Goal: Information Seeking & Learning: Learn about a topic

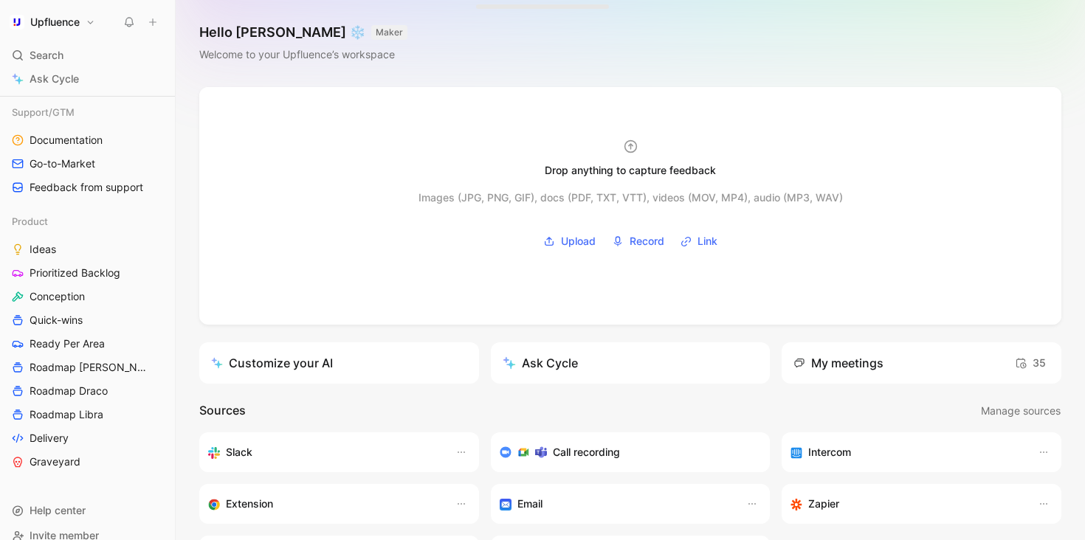
scroll to position [473, 0]
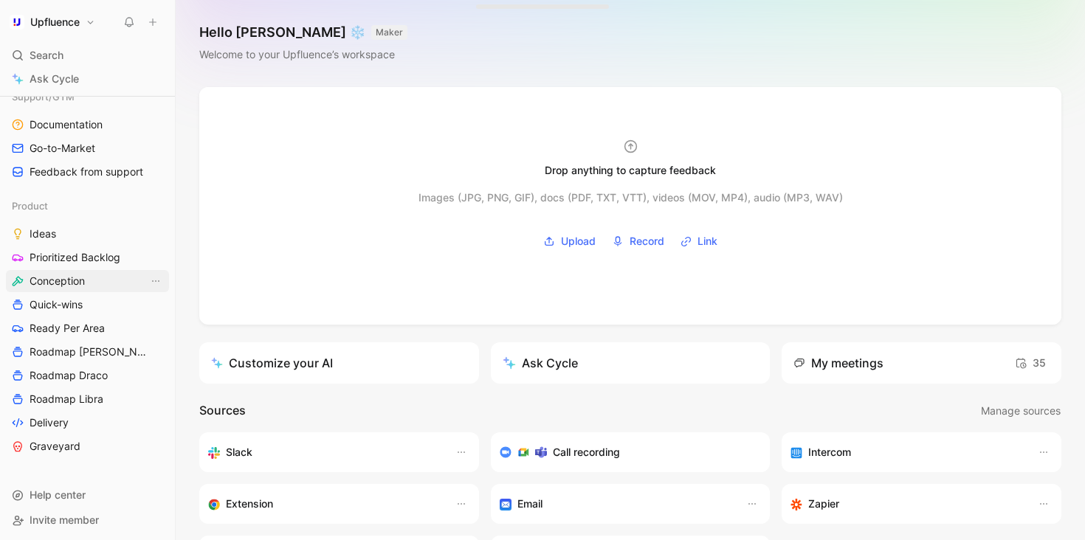
click at [66, 279] on span "Conception" at bounding box center [57, 281] width 55 height 15
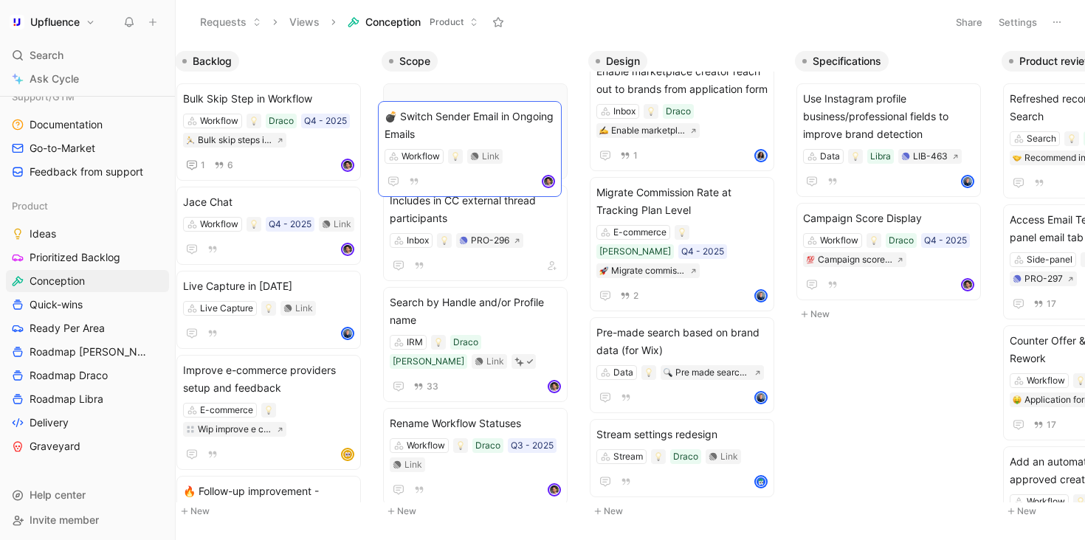
scroll to position [34, 0]
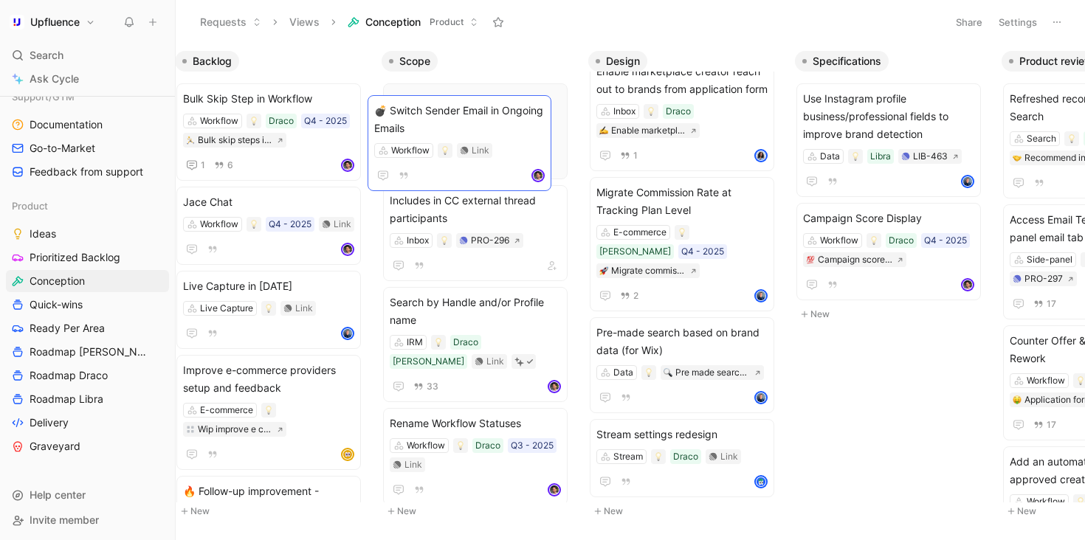
drag, startPoint x: 719, startPoint y: 429, endPoint x: 495, endPoint y: 128, distance: 374.5
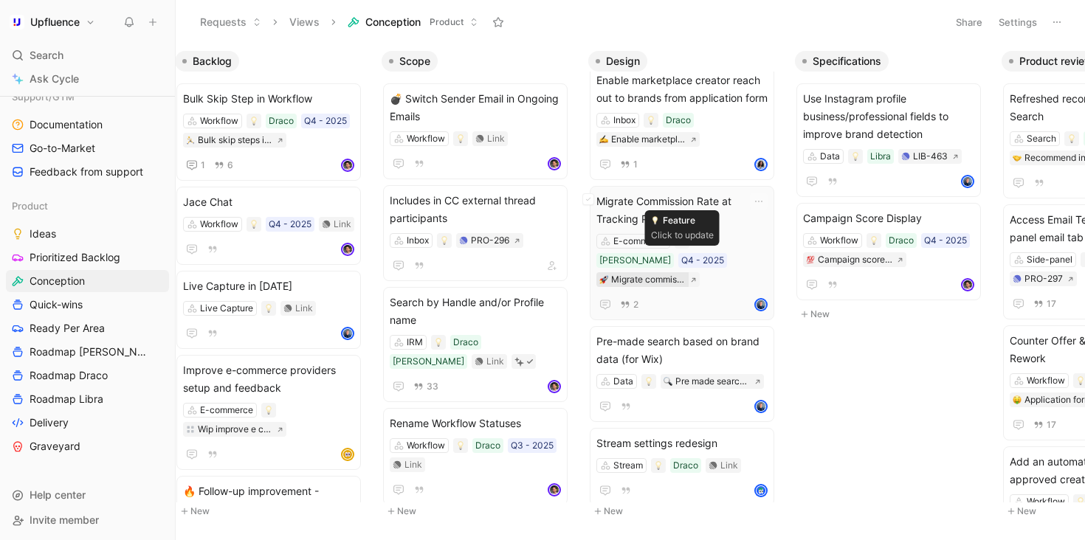
scroll to position [0, 0]
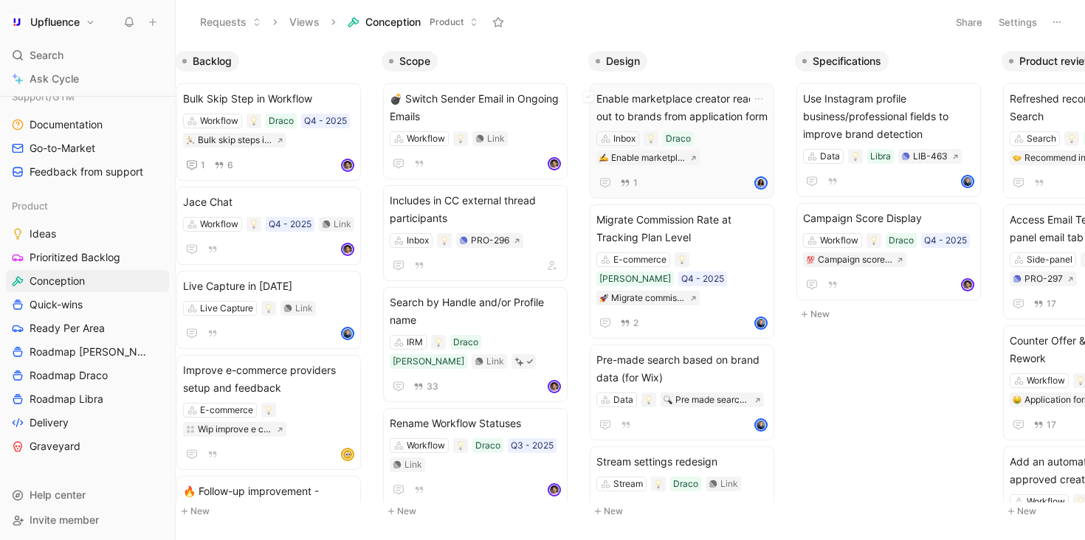
click at [744, 164] on div "Inbox Draco Enable marketplace creator reach out to brands from application form" at bounding box center [681, 148] width 171 height 34
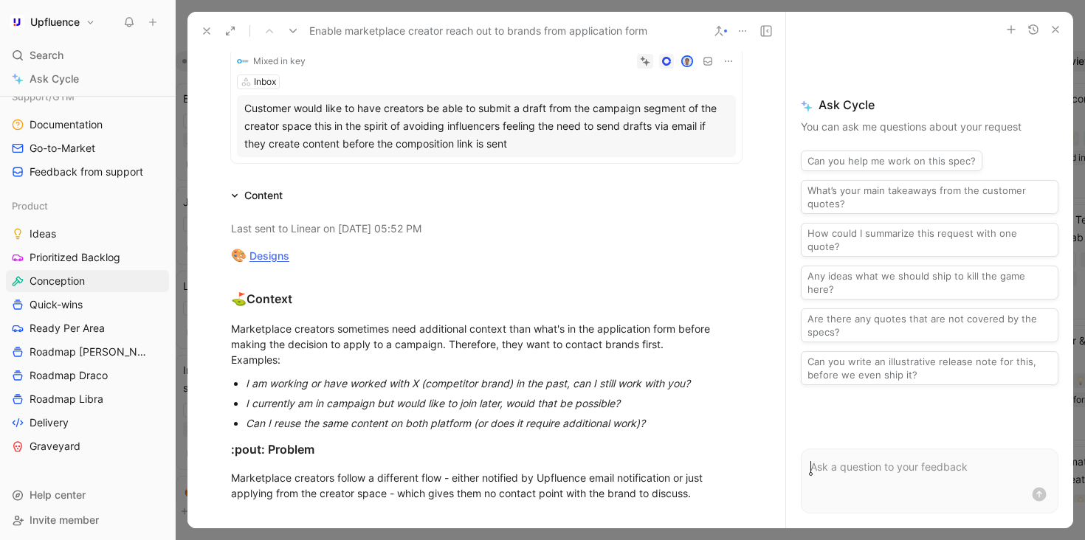
scroll to position [200, 0]
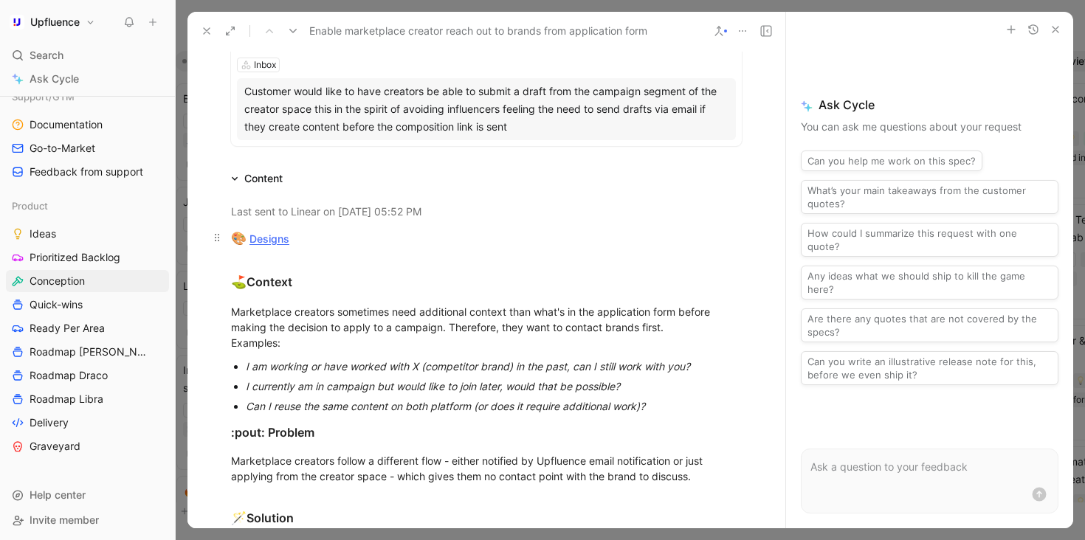
click at [272, 235] on link "Designs" at bounding box center [269, 238] width 40 height 13
click at [206, 33] on icon at bounding box center [207, 31] width 12 height 12
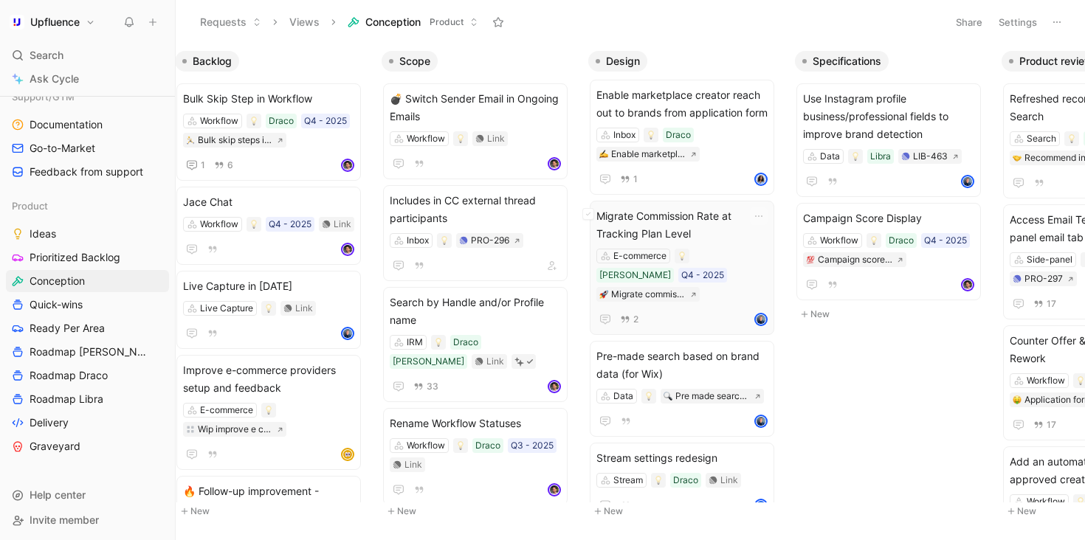
scroll to position [34, 0]
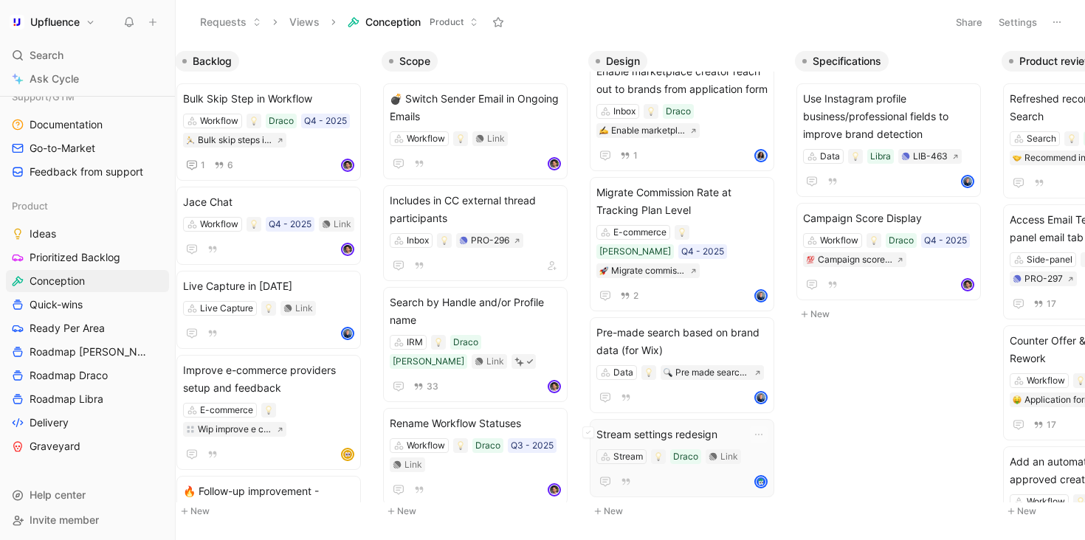
click at [730, 426] on span "Stream settings redesign" at bounding box center [681, 435] width 171 height 18
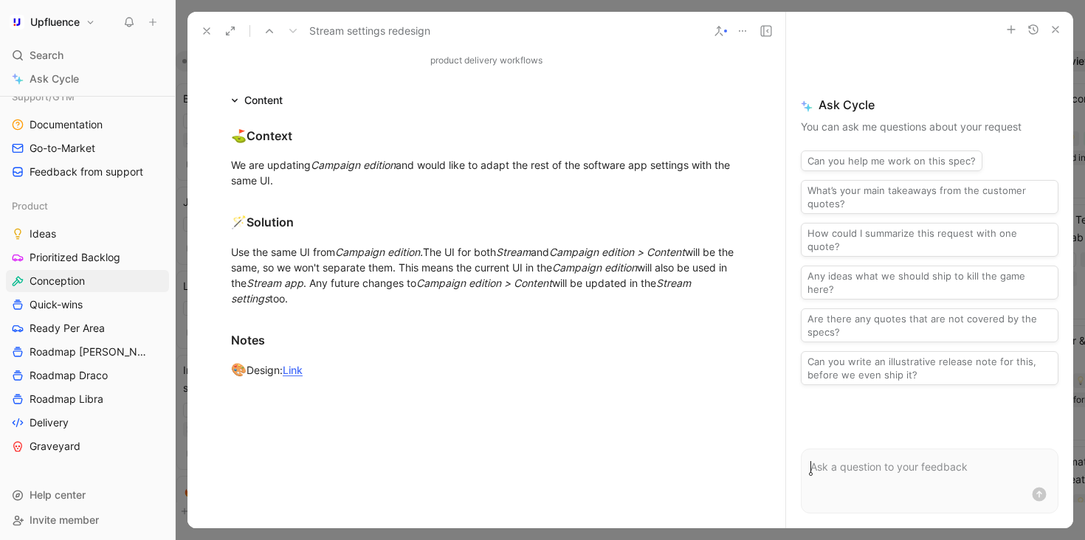
scroll to position [270, 0]
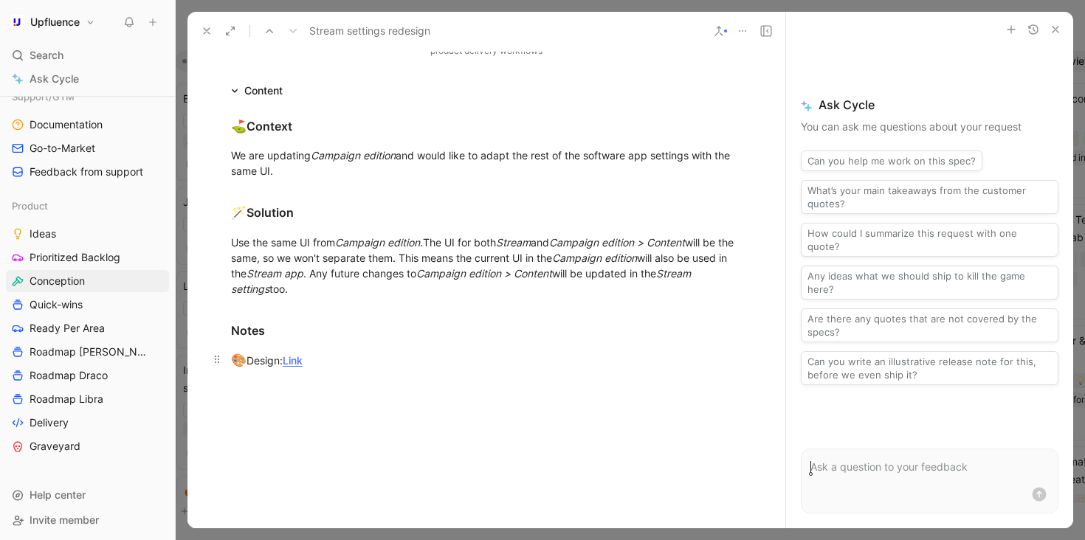
click at [286, 362] on link "Link" at bounding box center [293, 360] width 20 height 13
click at [210, 34] on use at bounding box center [207, 31] width 6 height 6
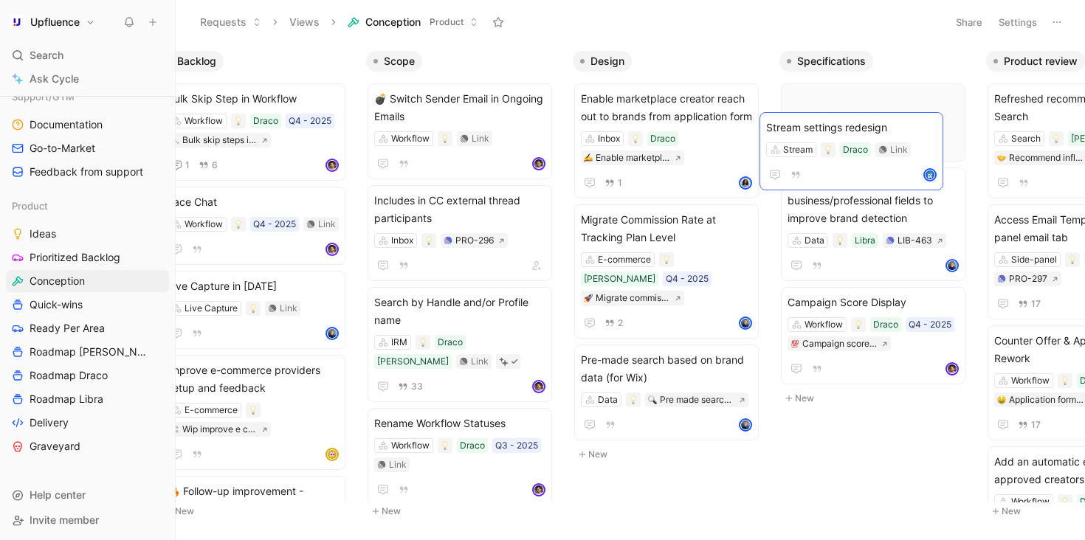
drag, startPoint x: 675, startPoint y: 424, endPoint x: 858, endPoint y: 124, distance: 351.1
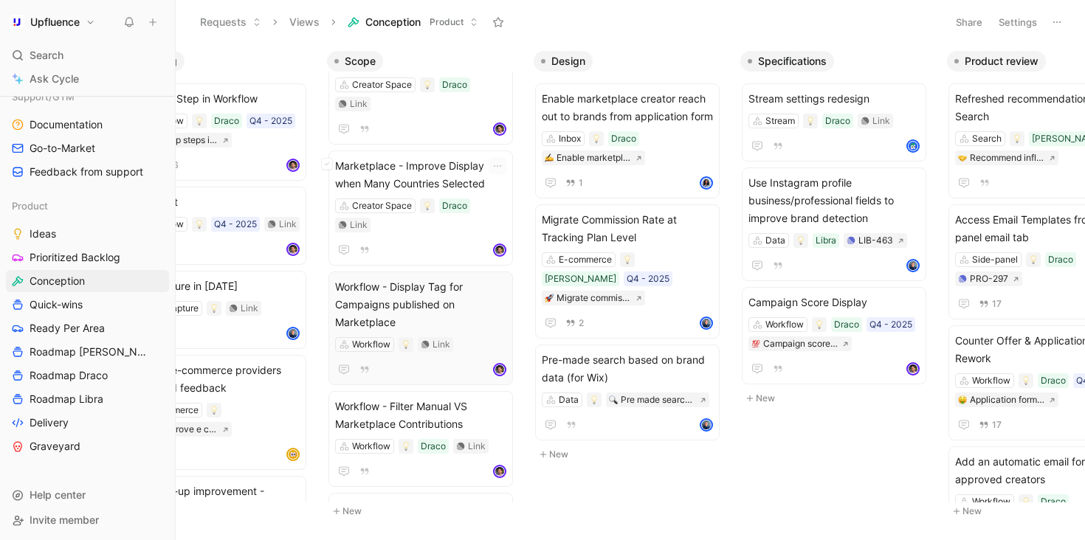
scroll to position [682, 0]
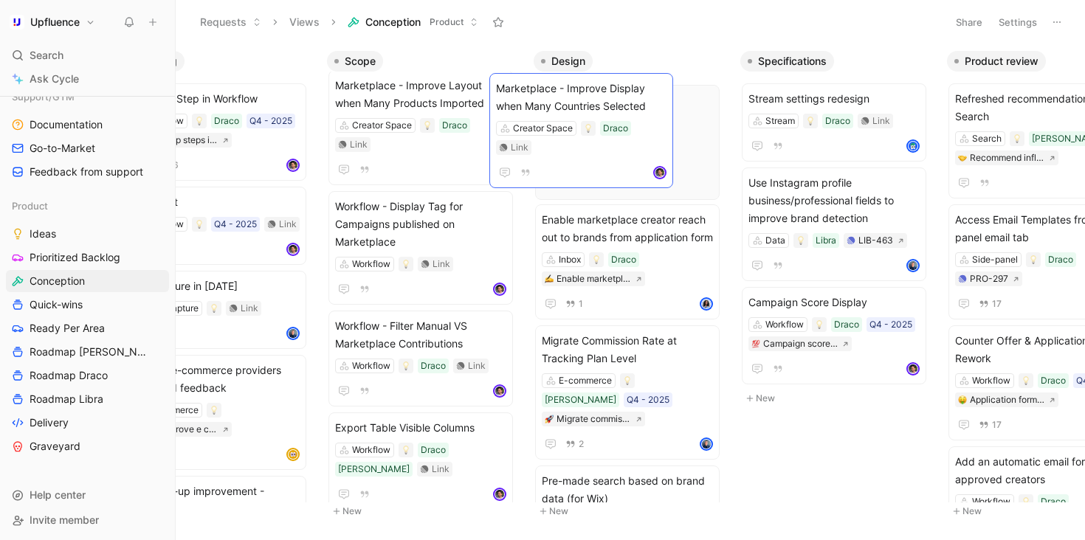
drag, startPoint x: 435, startPoint y: 224, endPoint x: 601, endPoint y: 105, distance: 204.6
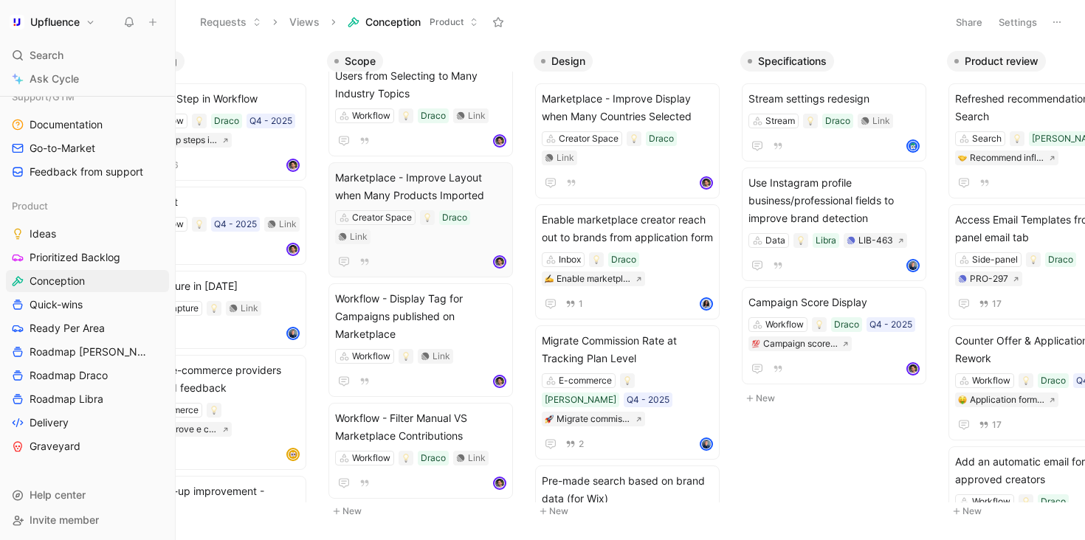
scroll to position [582, 0]
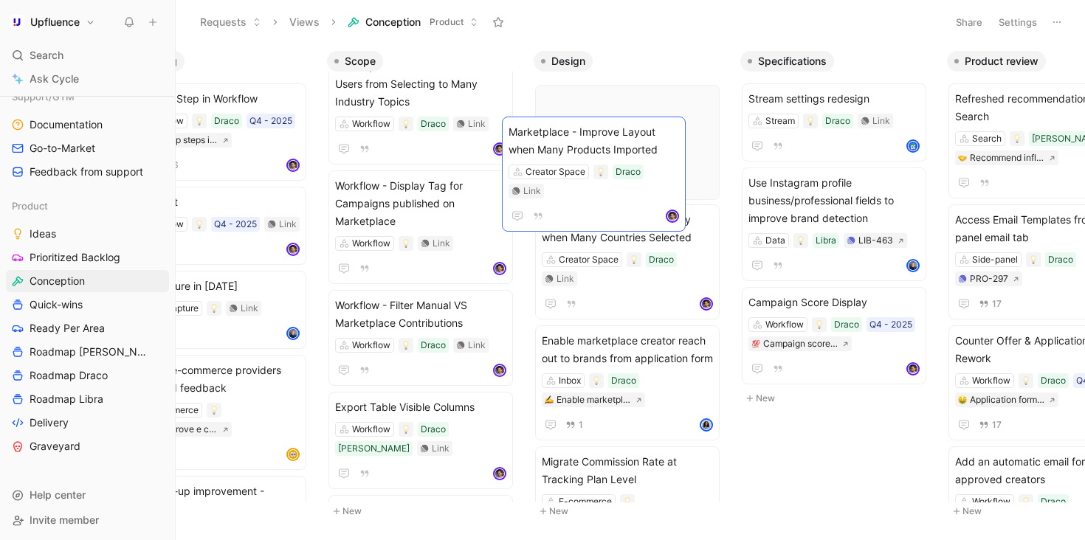
drag, startPoint x: 566, startPoint y: 146, endPoint x: 590, endPoint y: 142, distance: 24.0
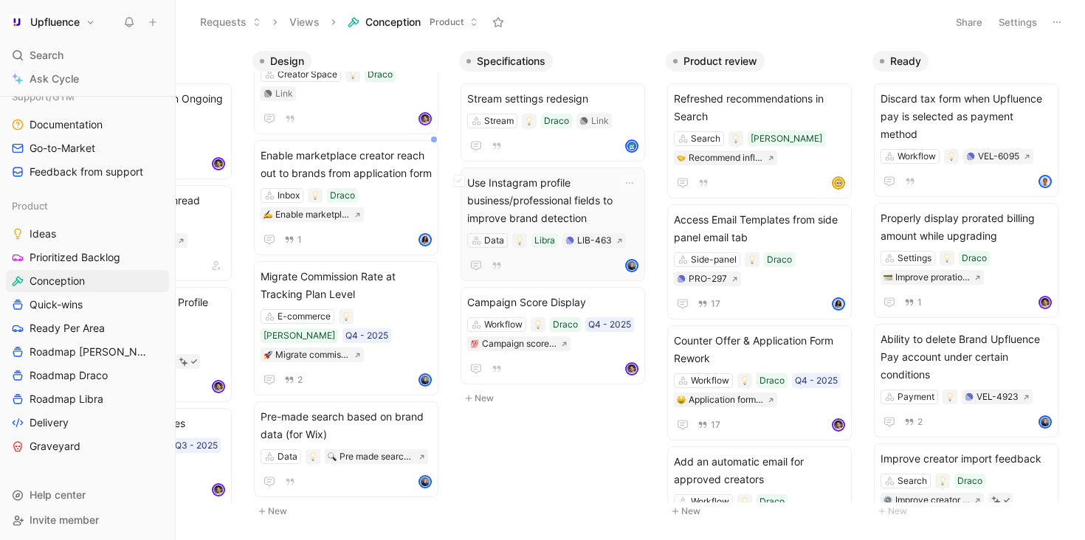
scroll to position [0, 298]
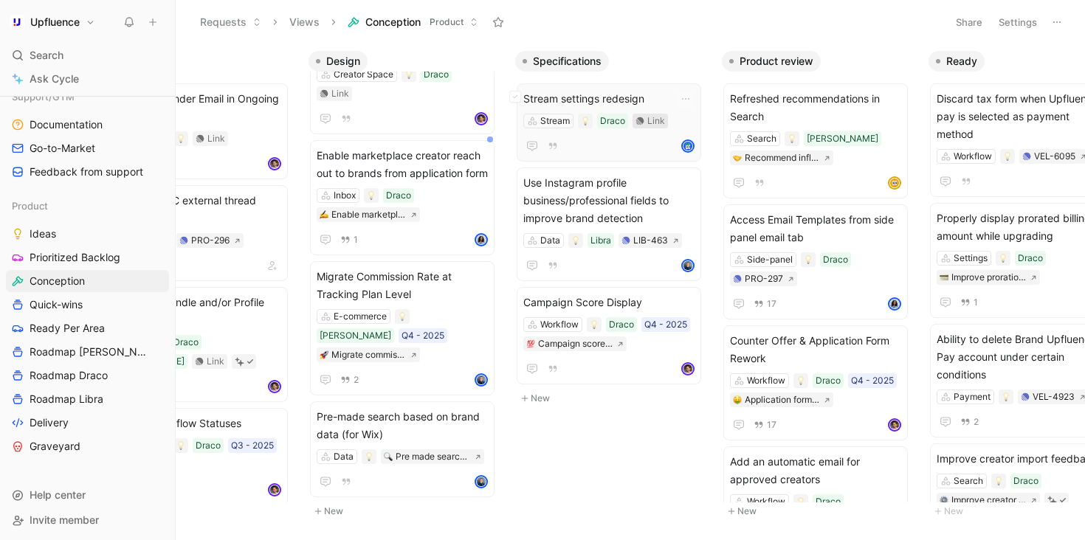
click at [653, 121] on div "Link" at bounding box center [656, 121] width 18 height 15
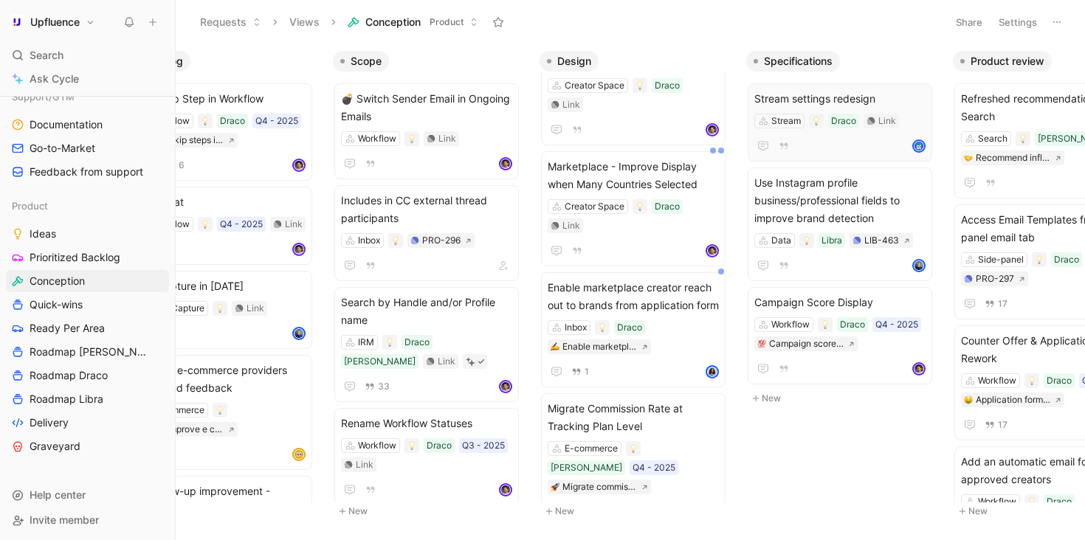
scroll to position [0, 0]
